Goal: Information Seeking & Learning: Learn about a topic

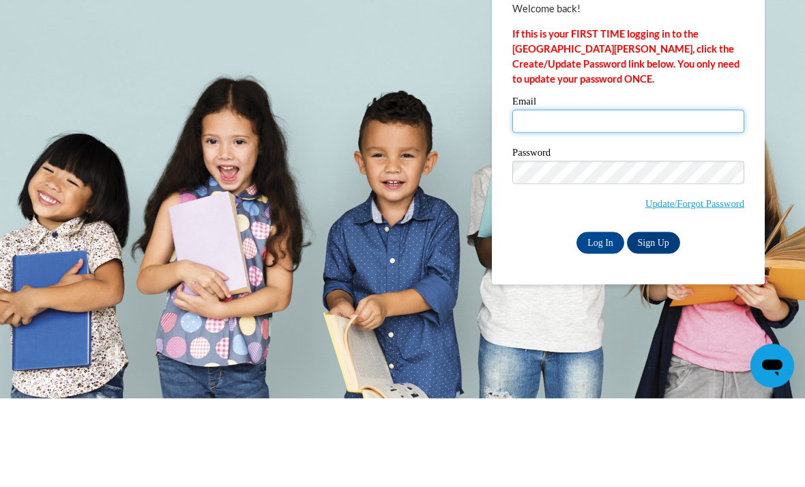
type input "shaddashabazz@icloud.com"
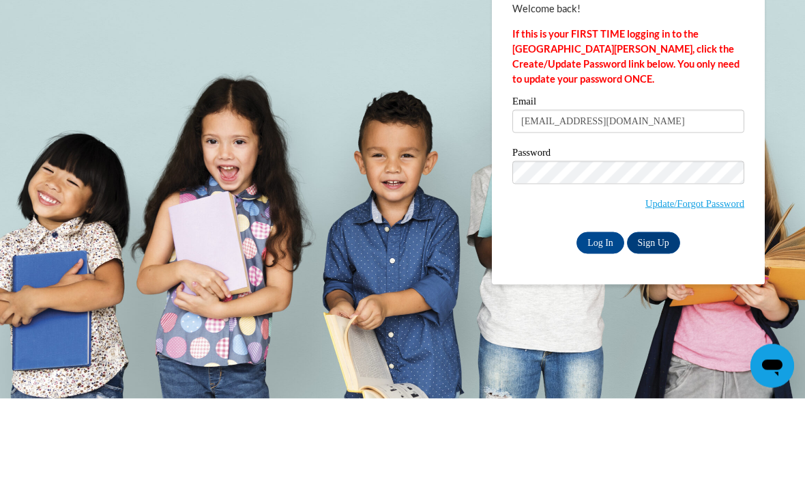
click at [600, 320] on input "Log In" at bounding box center [601, 331] width 48 height 22
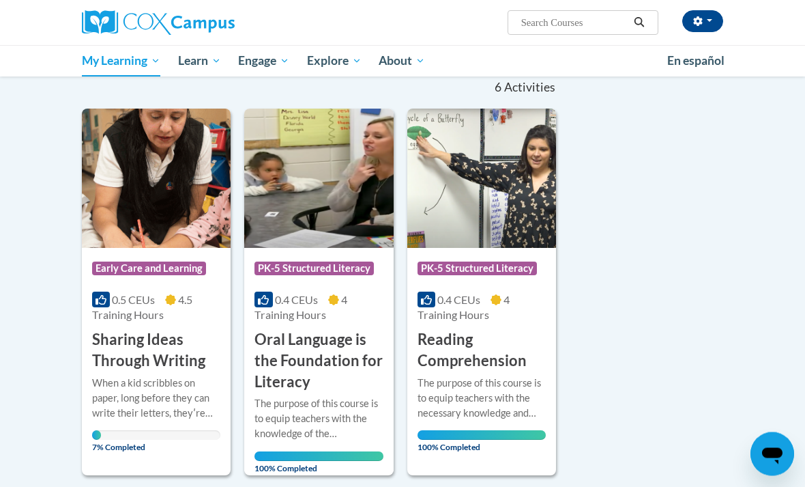
scroll to position [140, 0]
click at [126, 212] on img at bounding box center [156, 177] width 149 height 139
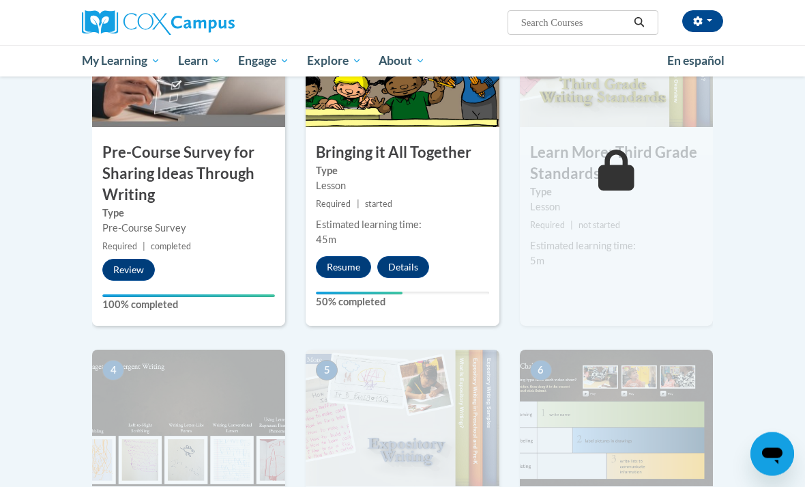
click at [349, 268] on button "Resume" at bounding box center [343, 268] width 55 height 22
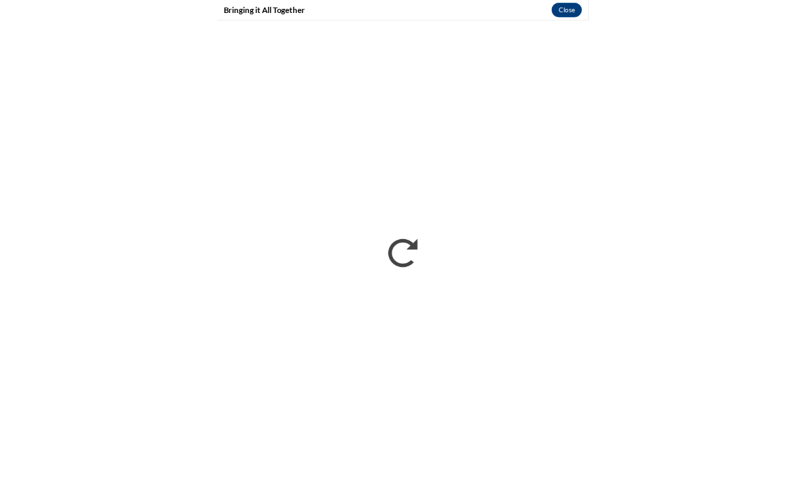
scroll to position [366, 0]
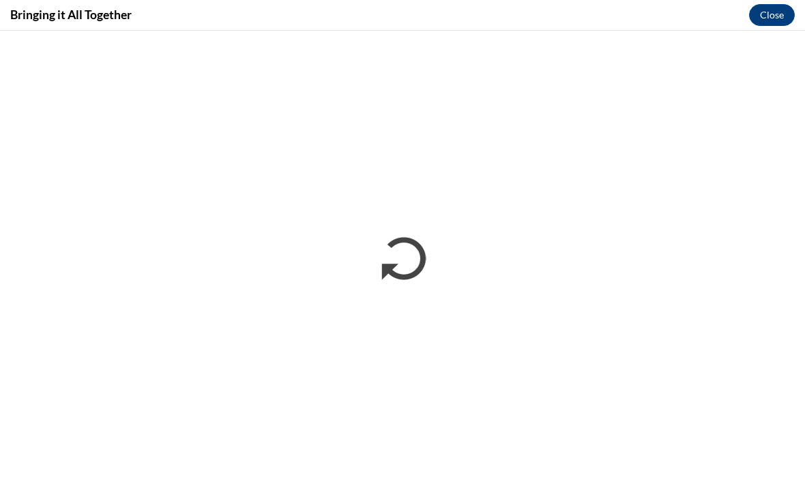
click at [772, 25] on button "Close" at bounding box center [772, 15] width 46 height 22
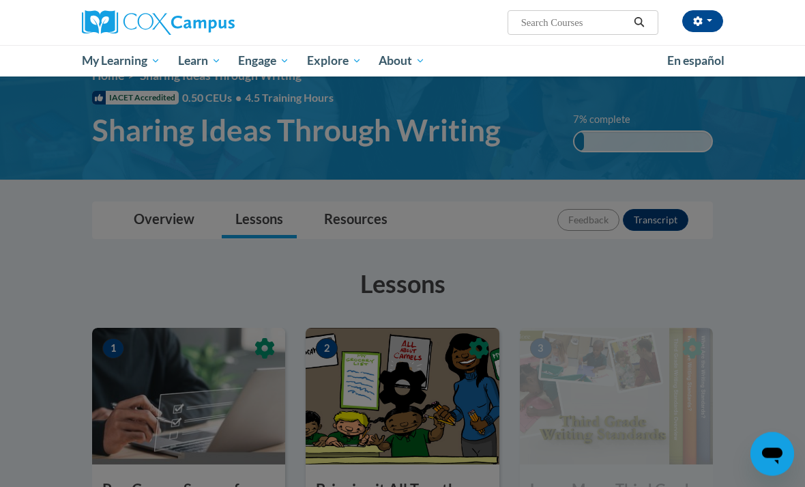
scroll to position [0, 0]
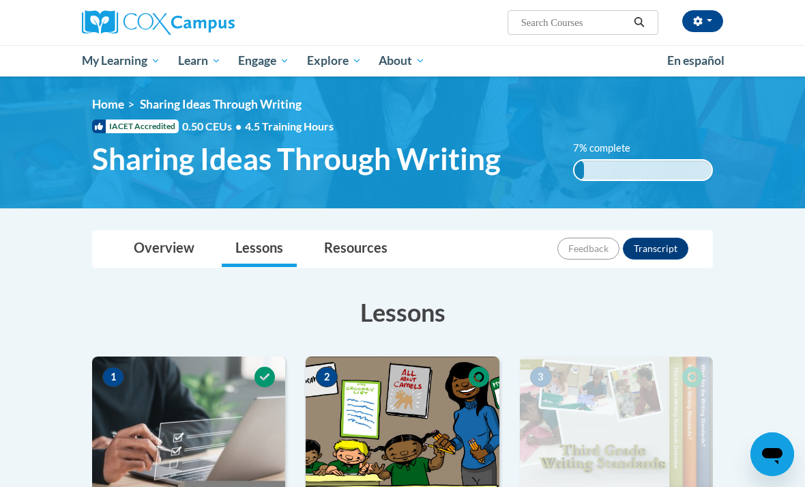
click at [0, 0] on span "My Course Progress" at bounding box center [0, 0] width 0 height 0
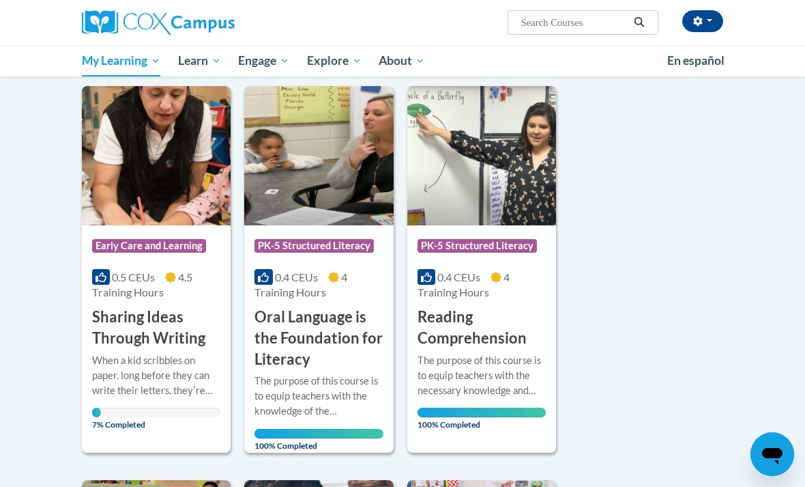
scroll to position [203, 0]
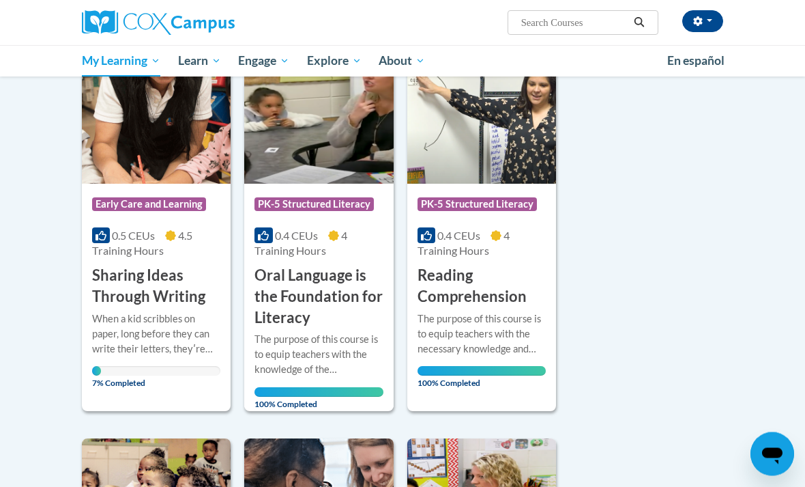
click at [170, 308] on div "More Info Open When a kid scribbles on paper, long before they can write their …" at bounding box center [156, 347] width 149 height 79
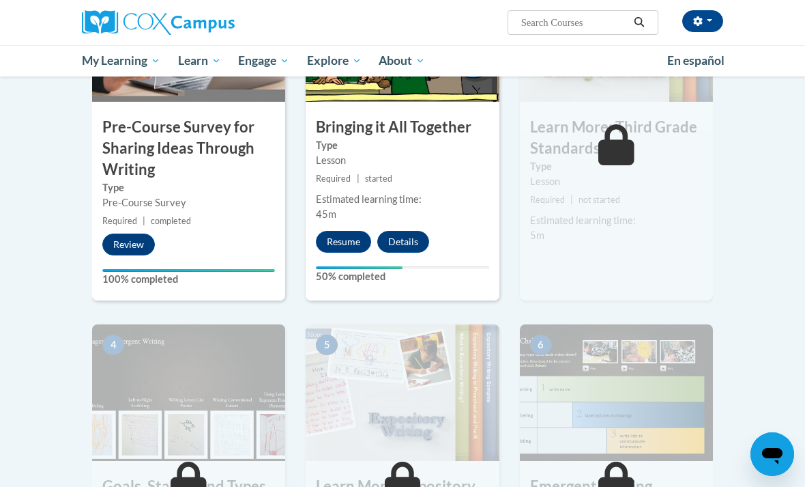
scroll to position [393, 0]
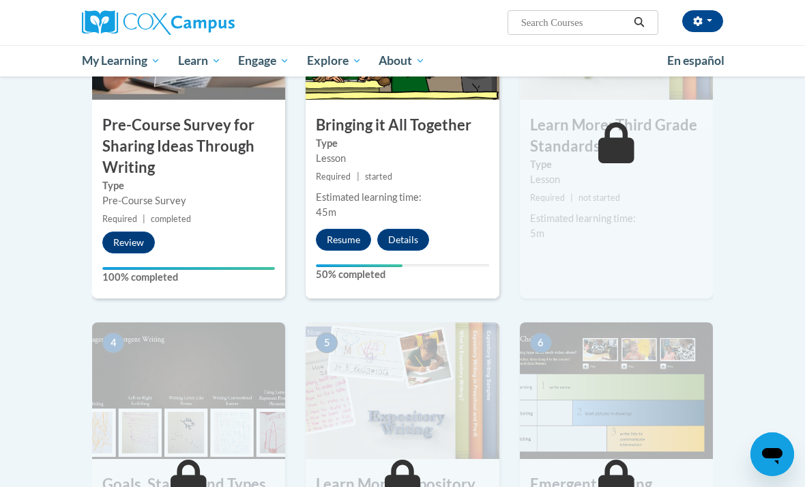
click at [341, 244] on button "Resume" at bounding box center [343, 240] width 55 height 22
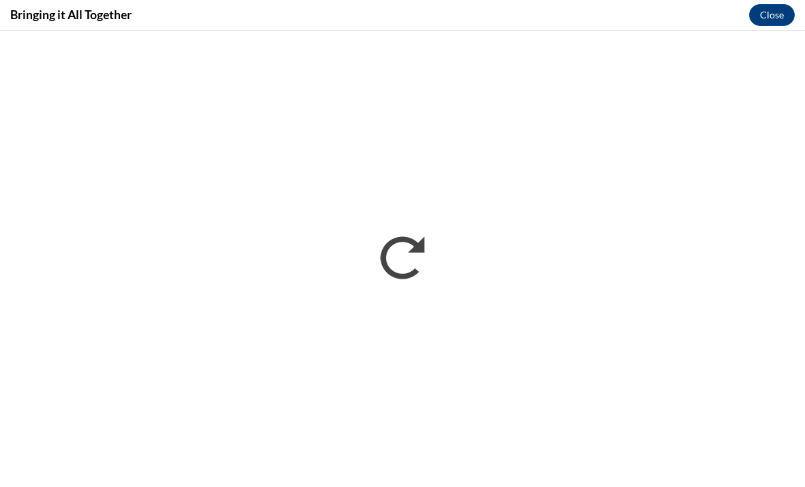
scroll to position [0, 0]
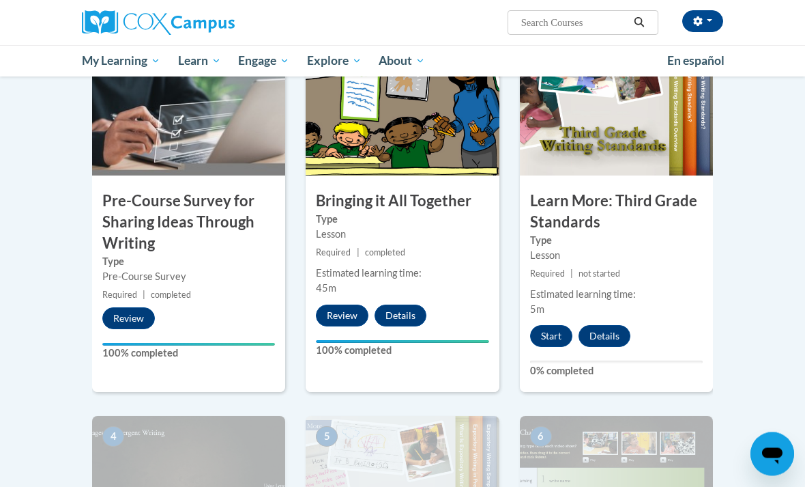
scroll to position [317, 0]
click at [551, 332] on button "Start" at bounding box center [551, 336] width 42 height 22
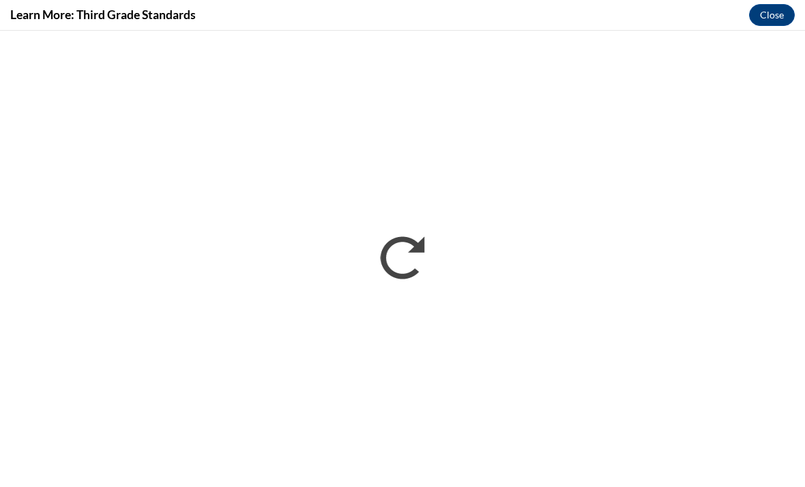
scroll to position [0, 0]
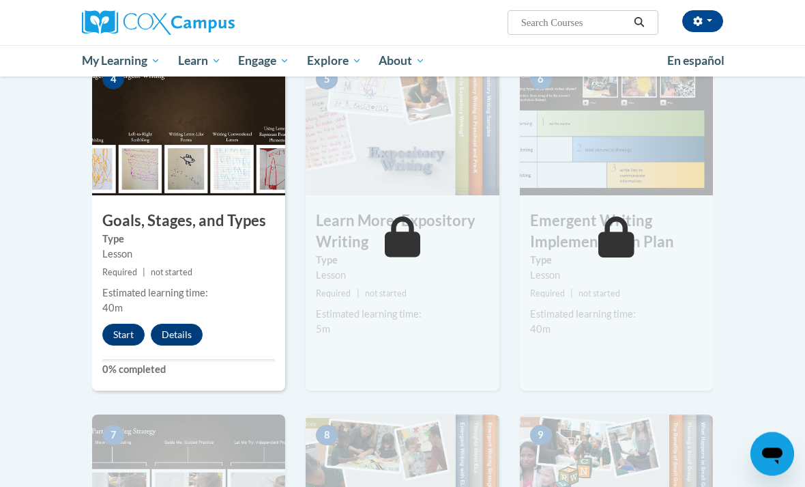
scroll to position [657, 0]
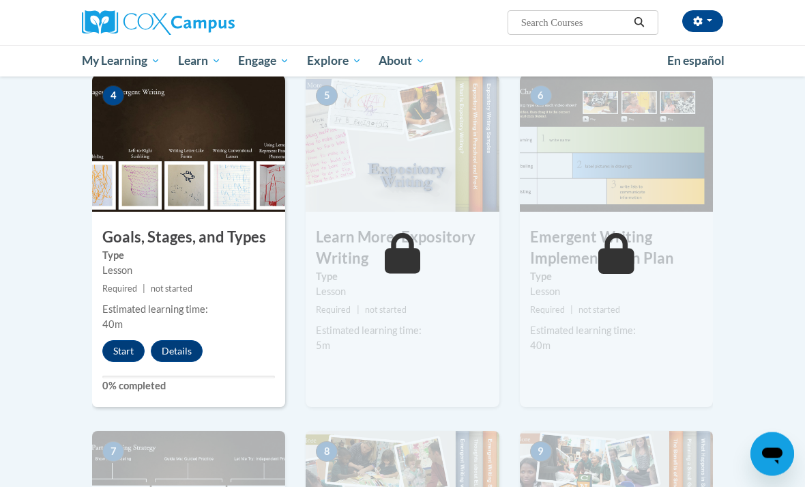
click at [124, 351] on button "Start" at bounding box center [123, 351] width 42 height 22
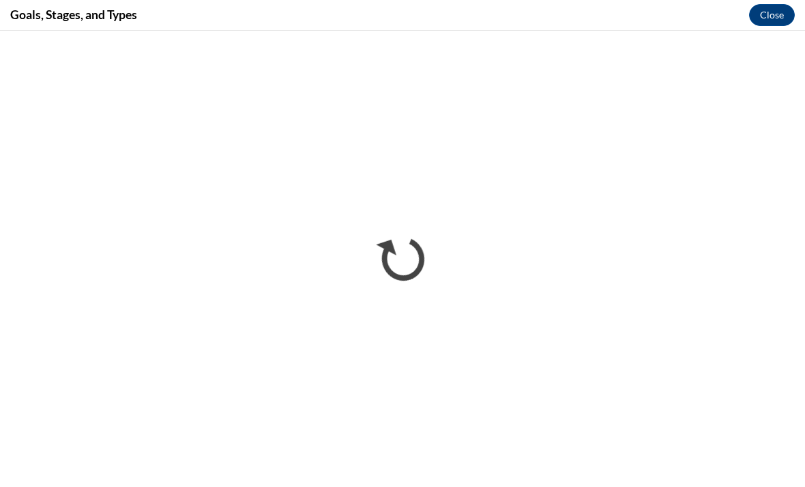
scroll to position [0, 0]
